Goal: Task Accomplishment & Management: Manage account settings

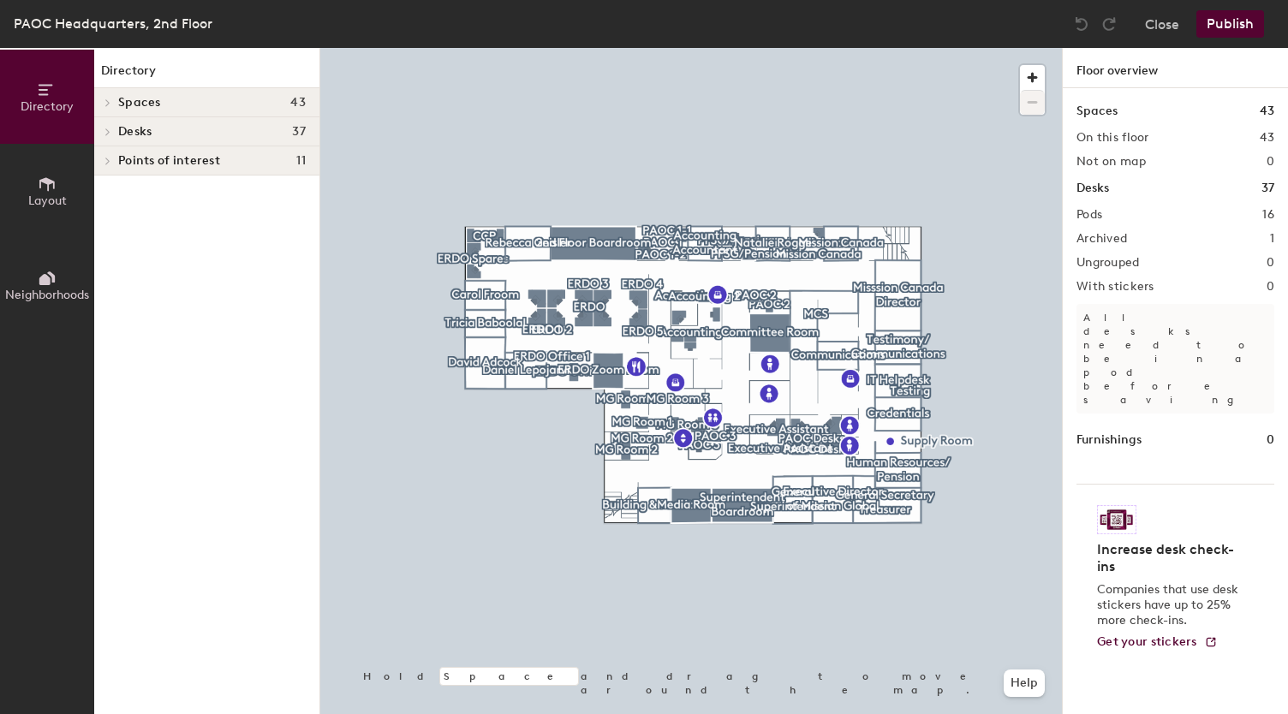
click at [653, 48] on div at bounding box center [691, 48] width 742 height 0
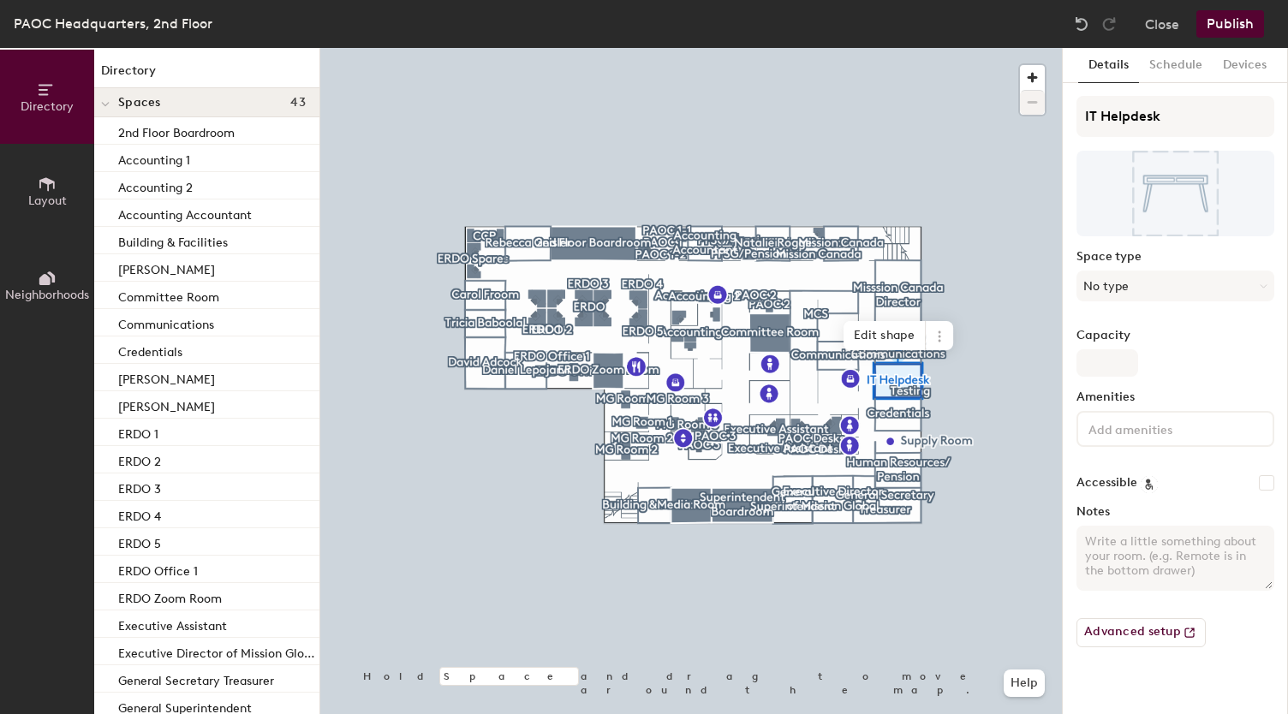
click at [108, 100] on span at bounding box center [105, 104] width 9 height 15
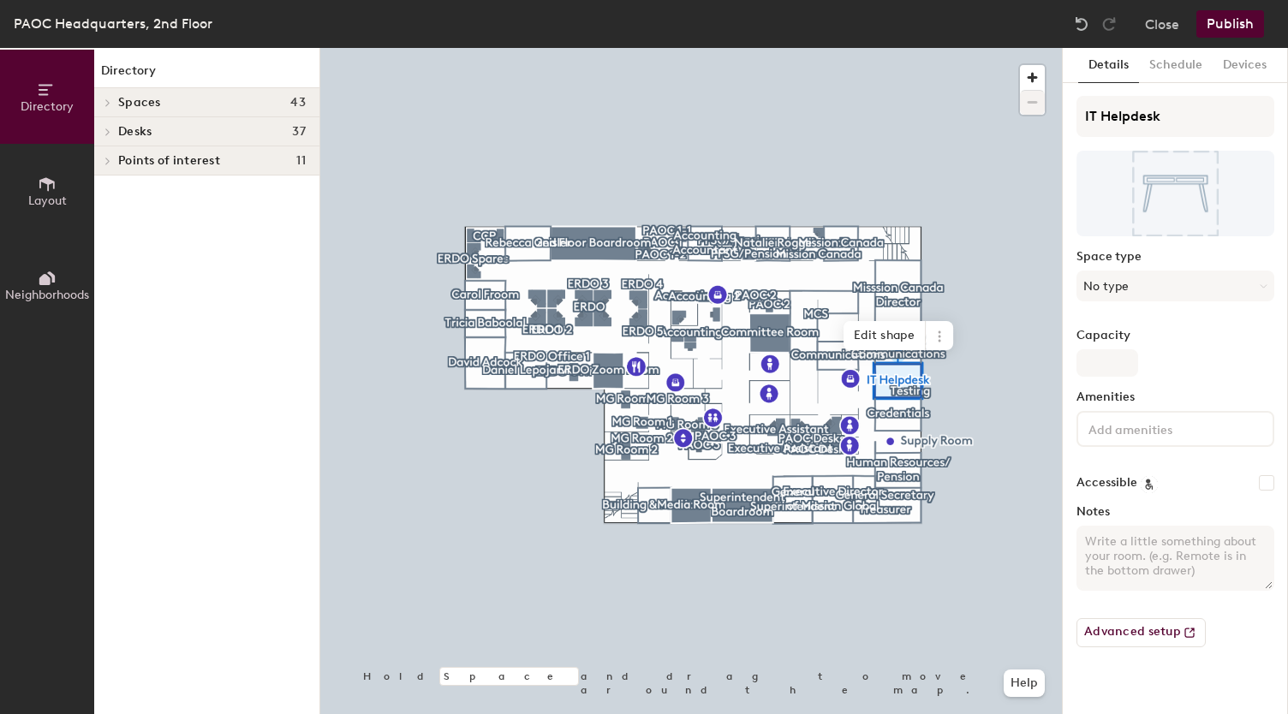
click at [108, 130] on icon at bounding box center [107, 132] width 7 height 9
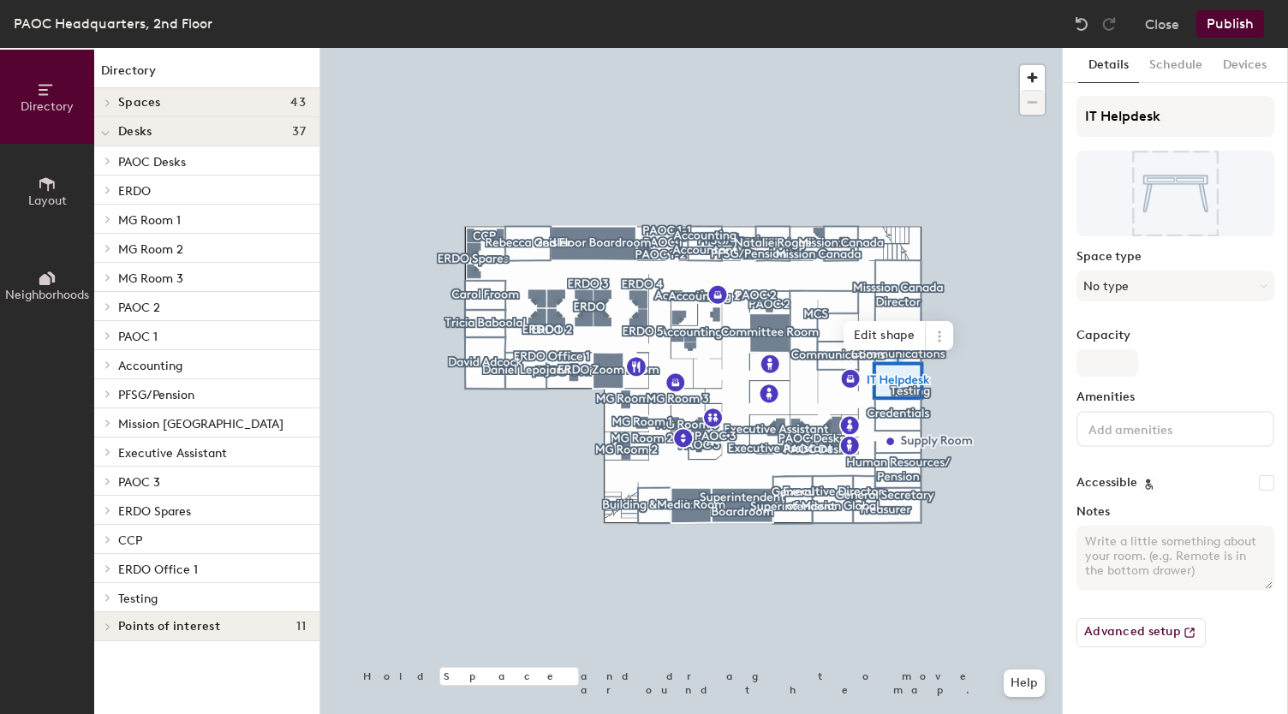
click at [151, 408] on p "Testing" at bounding box center [212, 598] width 188 height 22
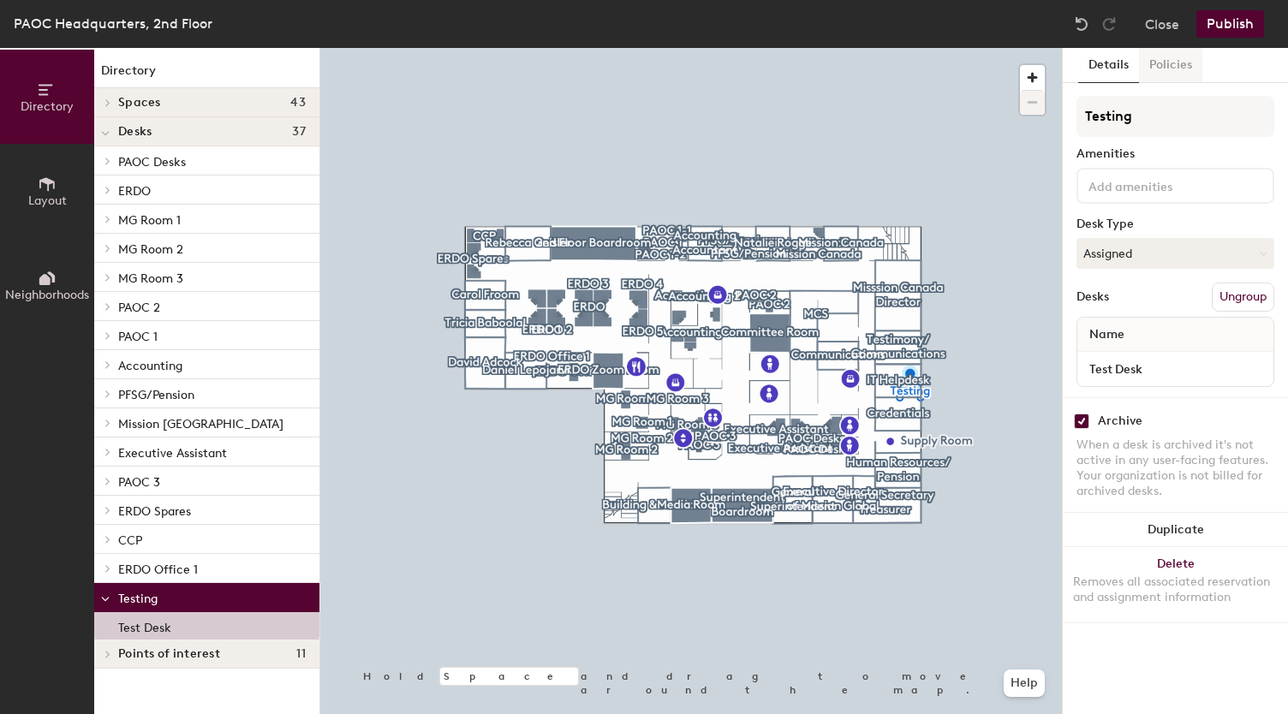
click at [653, 60] on button "Policies" at bounding box center [1170, 65] width 63 height 35
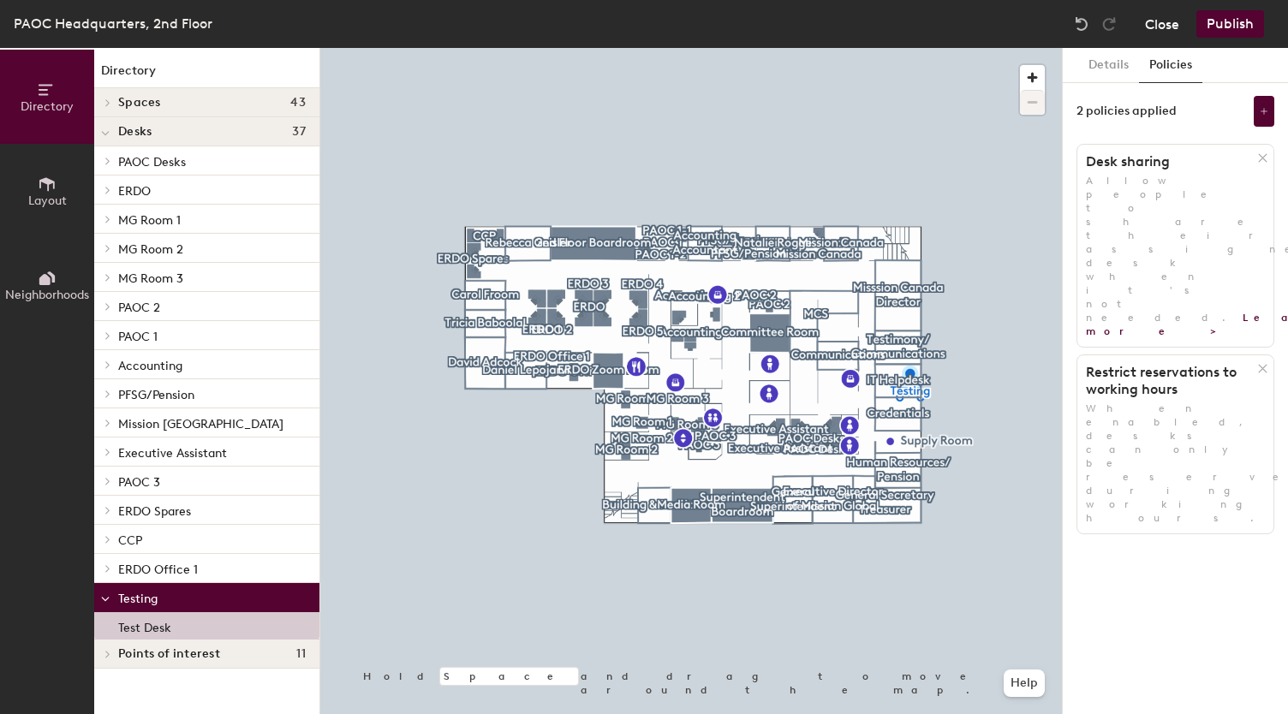
click at [653, 34] on button "Close" at bounding box center [1162, 23] width 34 height 27
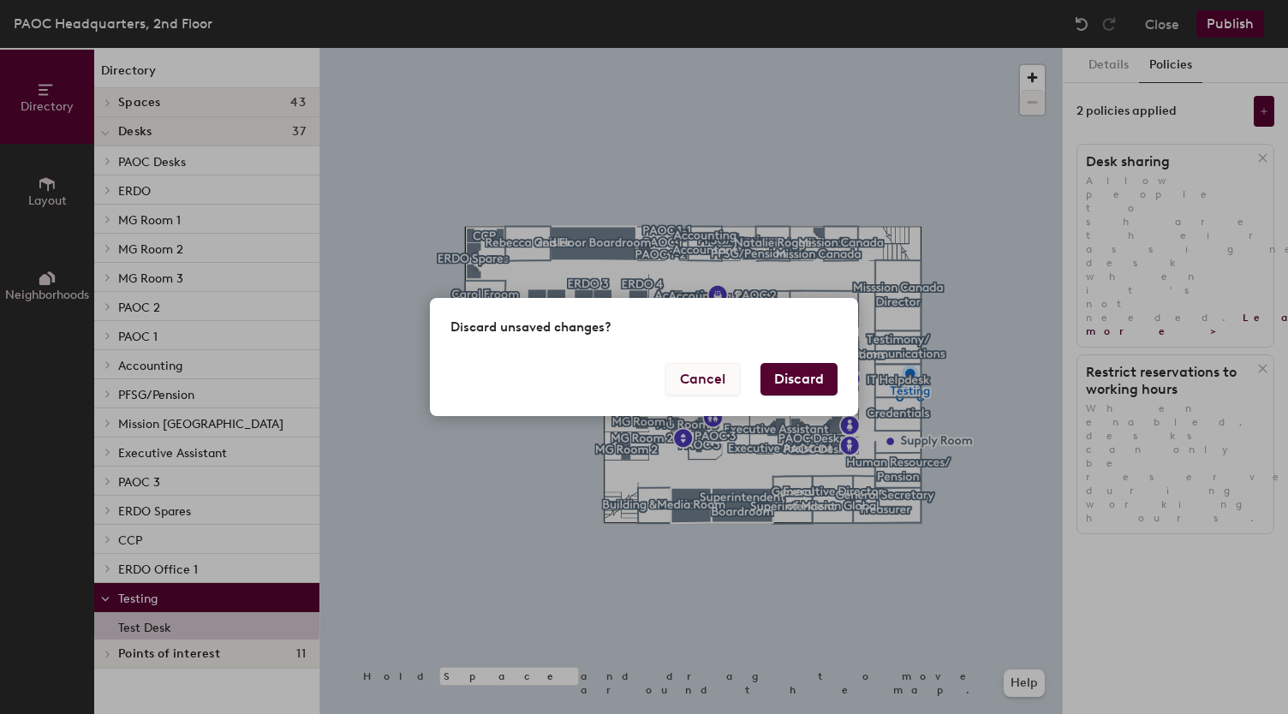
click at [653, 383] on button "Cancel" at bounding box center [702, 379] width 74 height 33
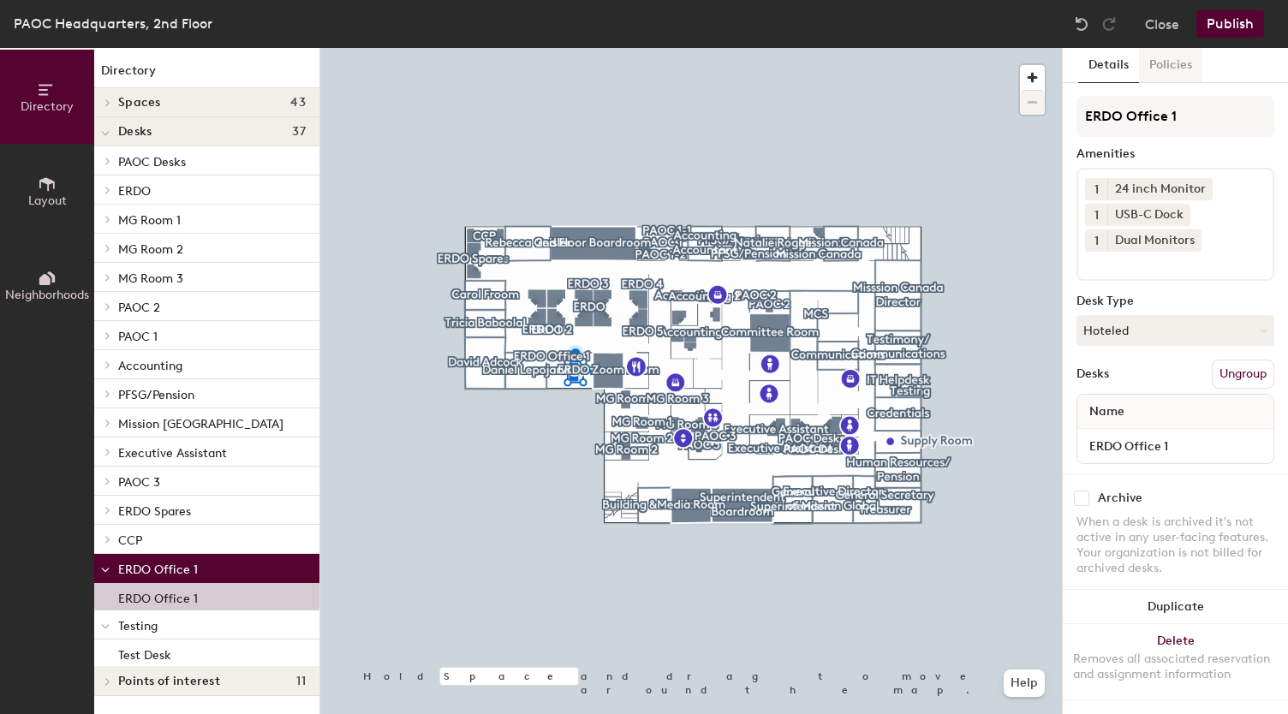
click at [653, 72] on button "Policies" at bounding box center [1170, 65] width 63 height 35
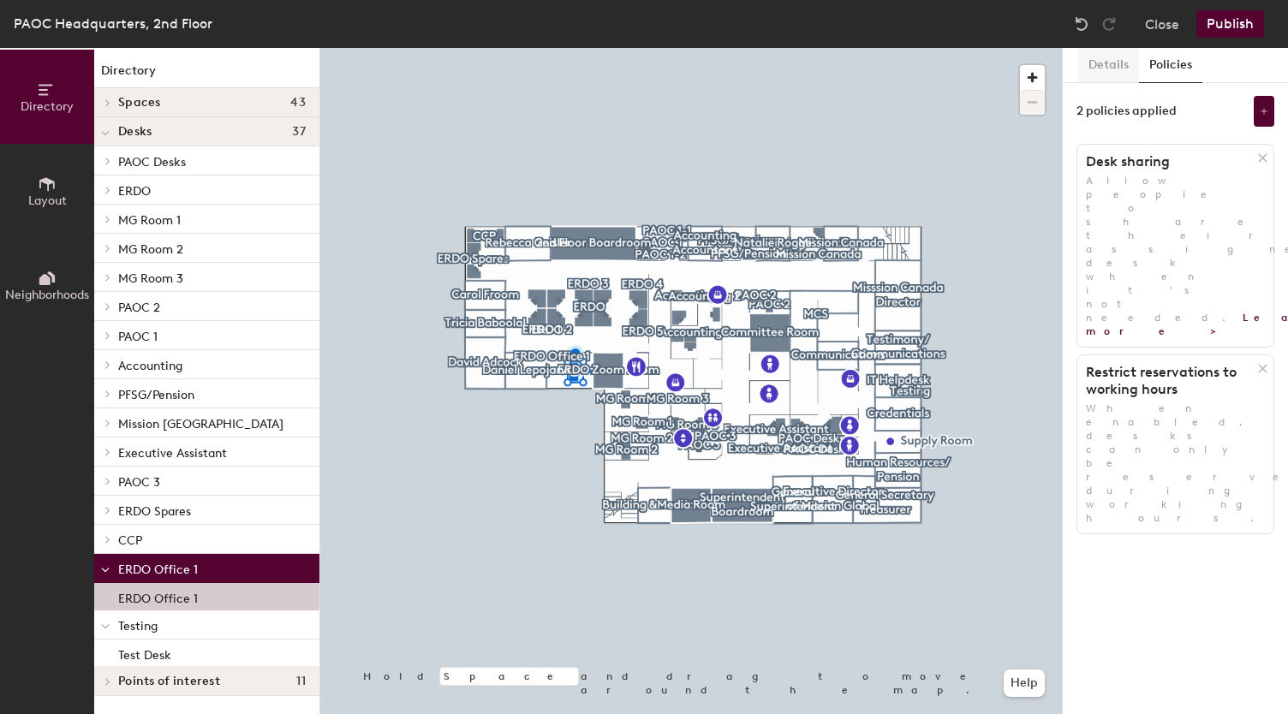
click at [653, 64] on button "Details" at bounding box center [1108, 65] width 61 height 35
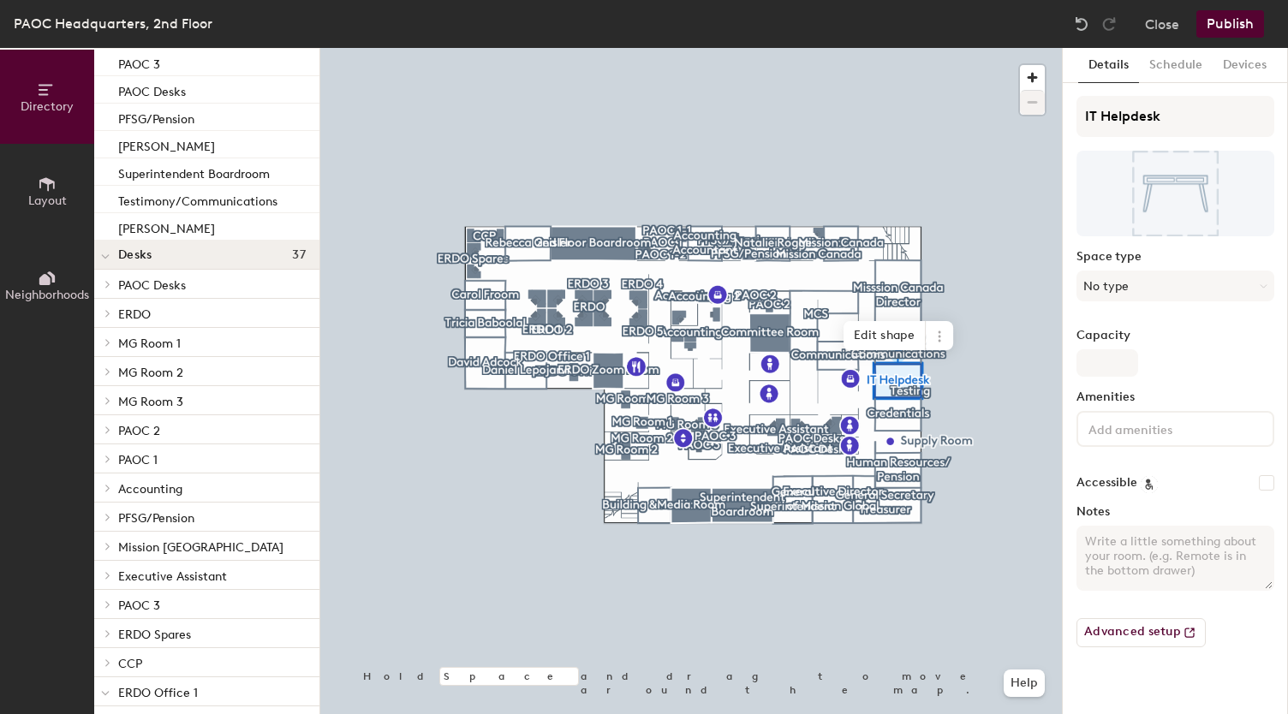
scroll to position [1173, 0]
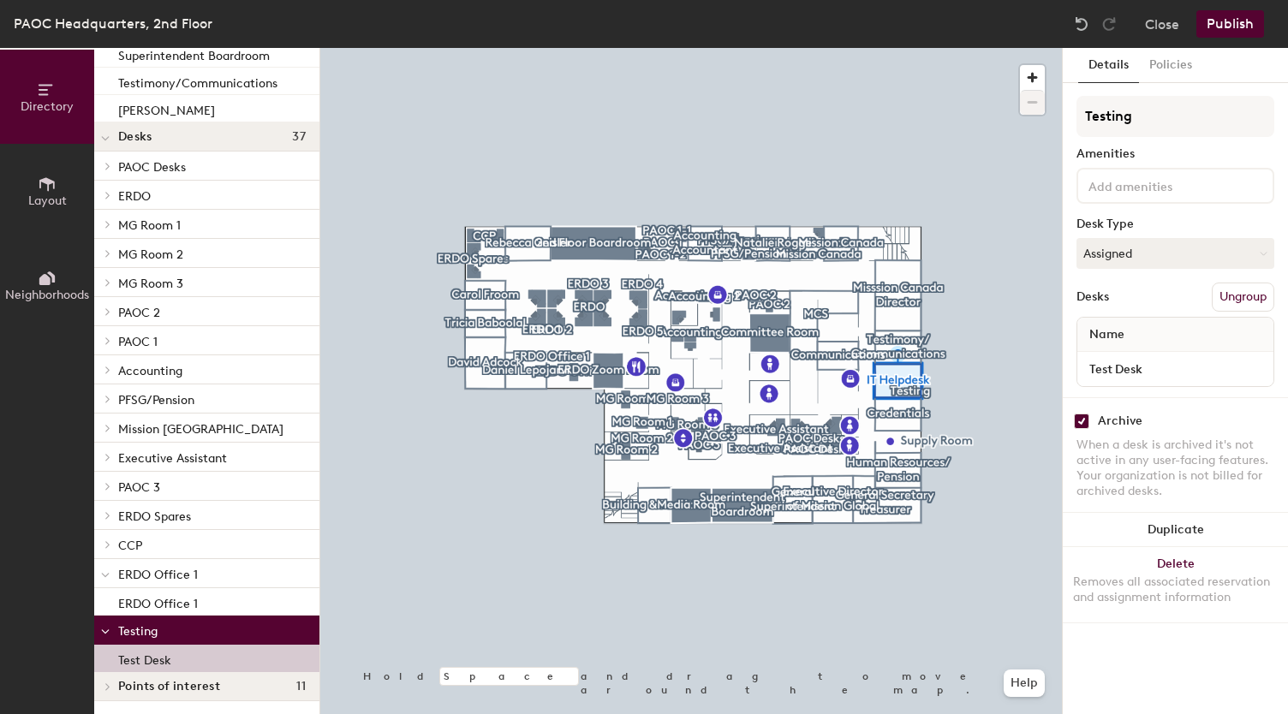
click at [164, 408] on p "Test Desk" at bounding box center [144, 658] width 53 height 20
click at [653, 372] on input "Test Desk" at bounding box center [1175, 369] width 189 height 24
click at [653, 408] on div "Archive" at bounding box center [1175, 421] width 198 height 15
click at [653, 52] on button "Policies" at bounding box center [1170, 65] width 63 height 35
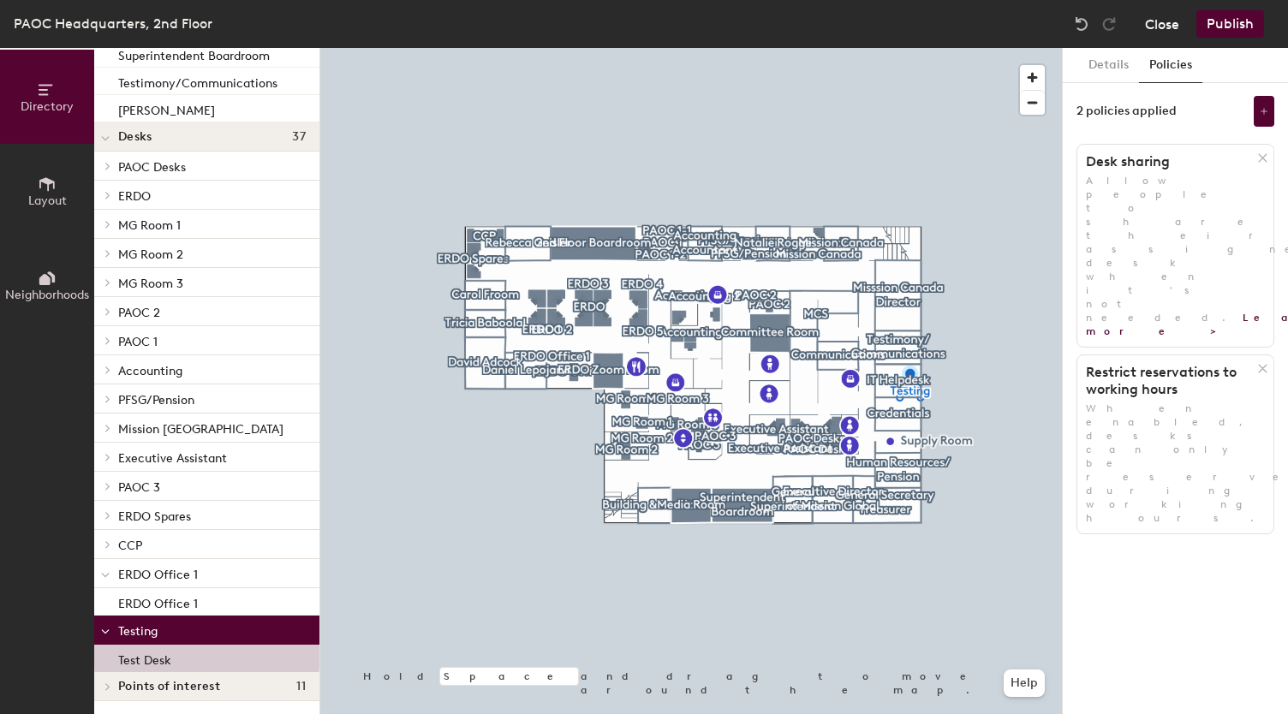
click at [653, 31] on button "Close" at bounding box center [1162, 23] width 34 height 27
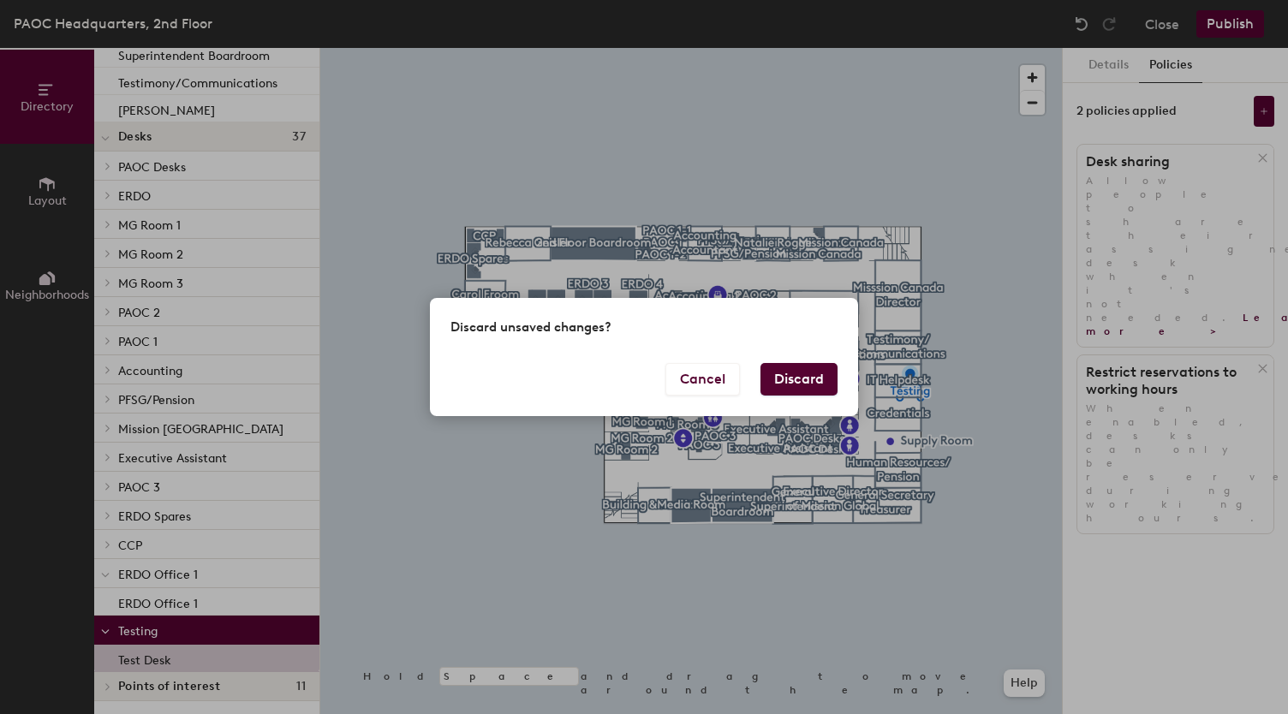
click at [653, 383] on button "Discard" at bounding box center [798, 379] width 77 height 33
